Goal: Communication & Community: Answer question/provide support

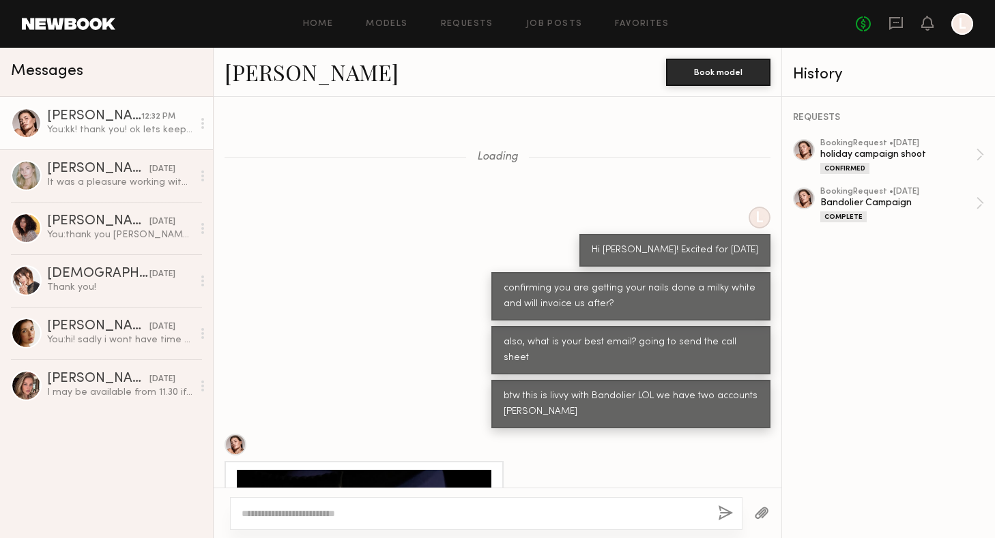
scroll to position [3696, 0]
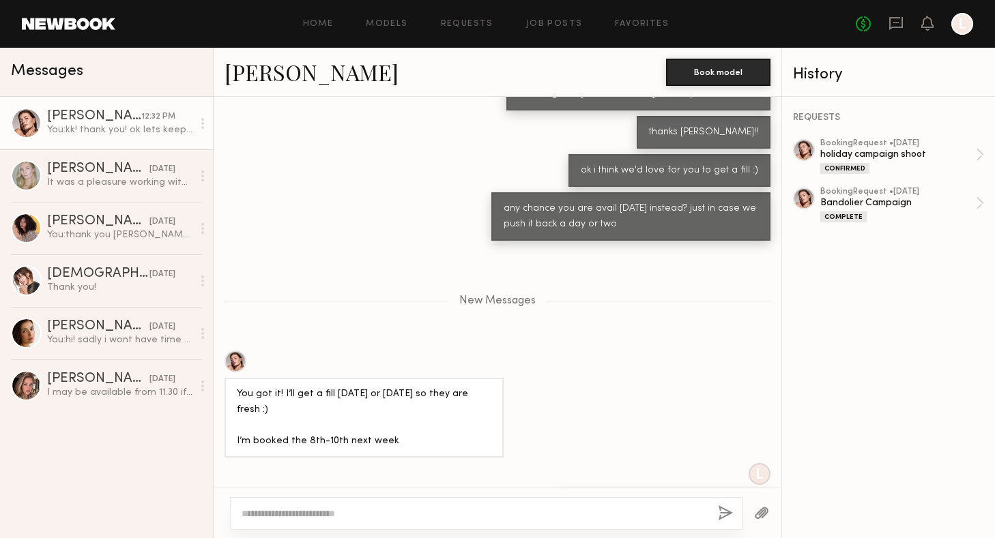
click at [471, 463] on div "L kk! thank you! ok lets keep the 7th for now!" at bounding box center [498, 493] width 568 height 60
click at [415, 246] on div "New Messages" at bounding box center [498, 298] width 568 height 104
click at [409, 246] on div "New Messages" at bounding box center [498, 298] width 568 height 104
click at [408, 246] on div "New Messages" at bounding box center [498, 298] width 568 height 104
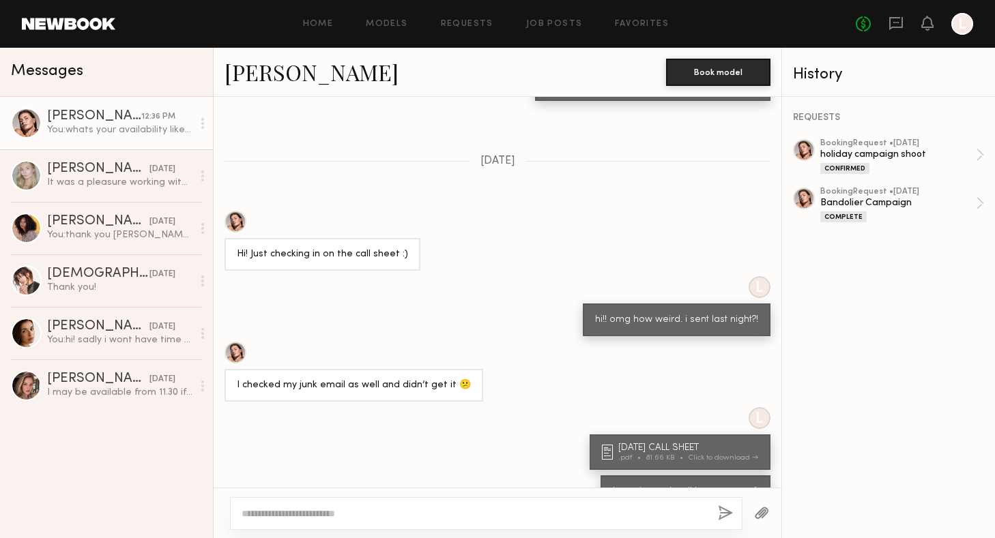
scroll to position [3593, 0]
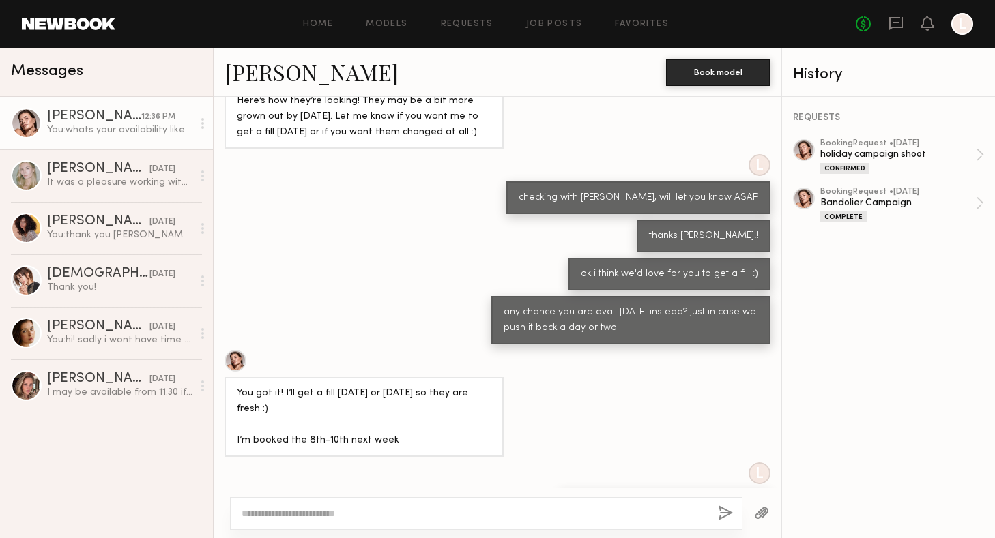
click at [444, 462] on div "L kk! thank you! ok lets keep the 7th for now!" at bounding box center [498, 492] width 568 height 60
